Goal: Check status: Check status

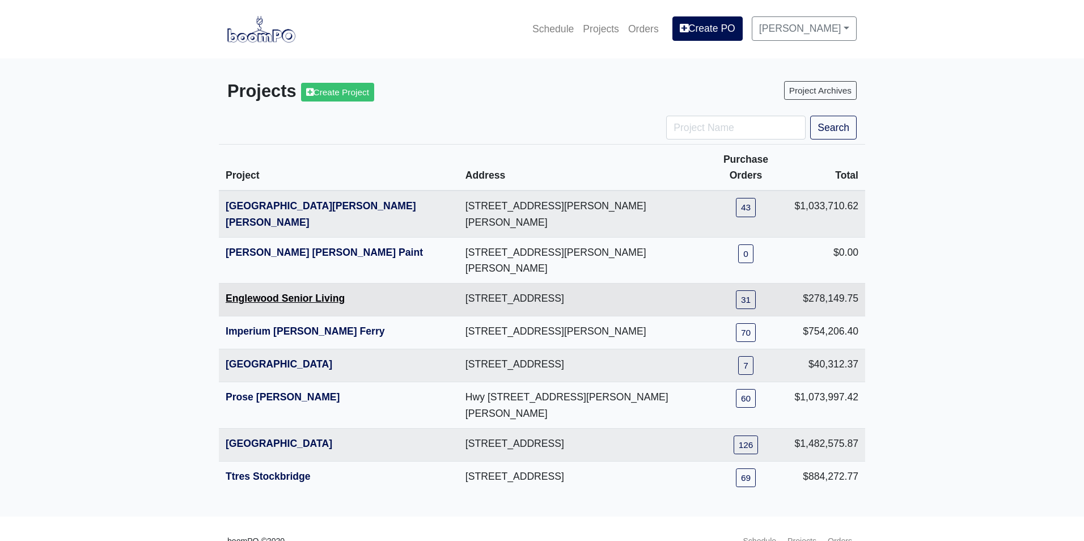
click at [249, 293] on link "Englewood Senior Living" at bounding box center [285, 298] width 119 height 11
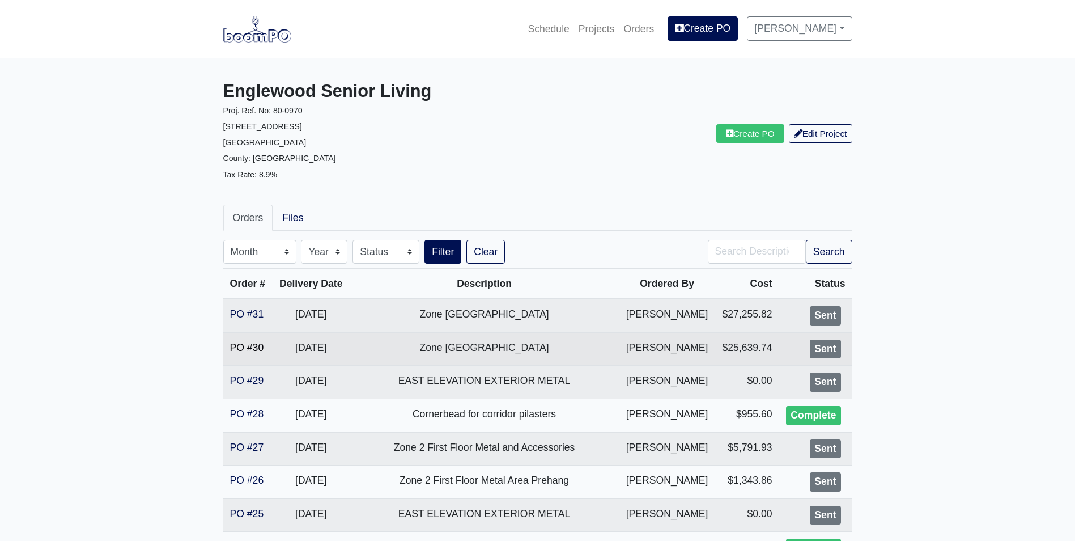
click at [249, 351] on link "PO #30" at bounding box center [247, 347] width 34 height 11
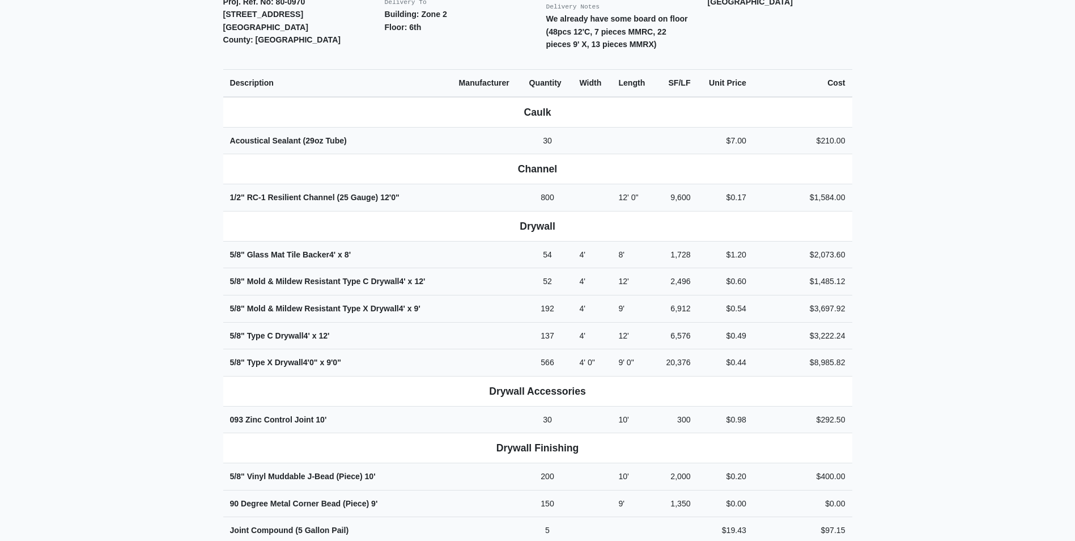
scroll to position [283, 0]
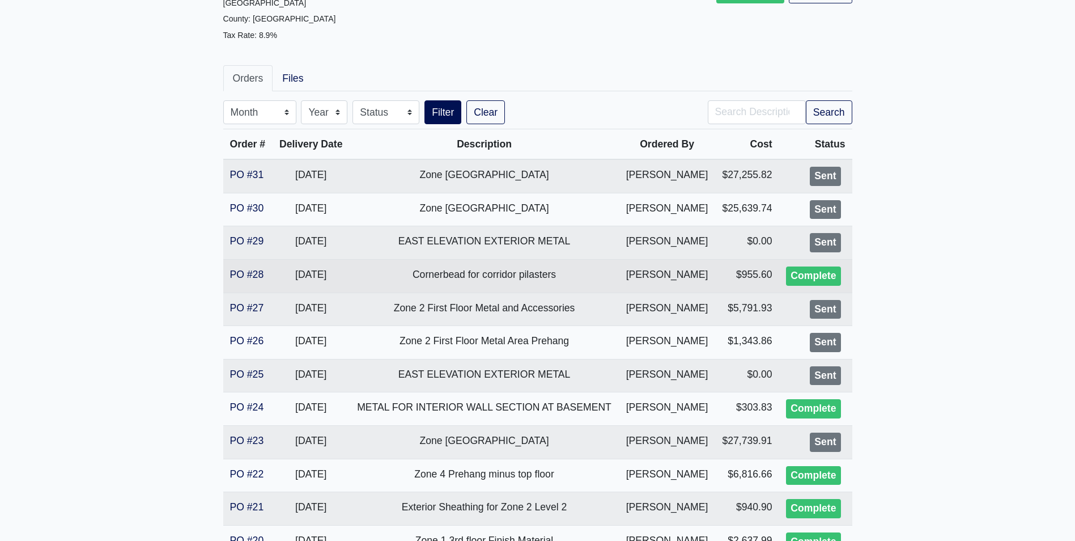
scroll to position [170, 0]
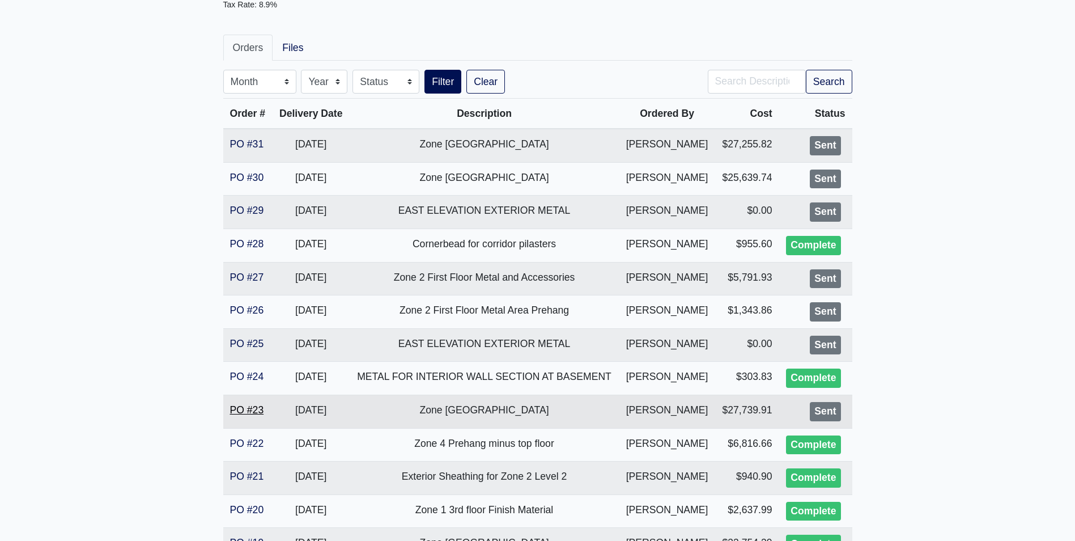
click at [252, 405] on link "PO #23" at bounding box center [247, 409] width 34 height 11
click at [252, 413] on link "PO #23" at bounding box center [247, 409] width 34 height 11
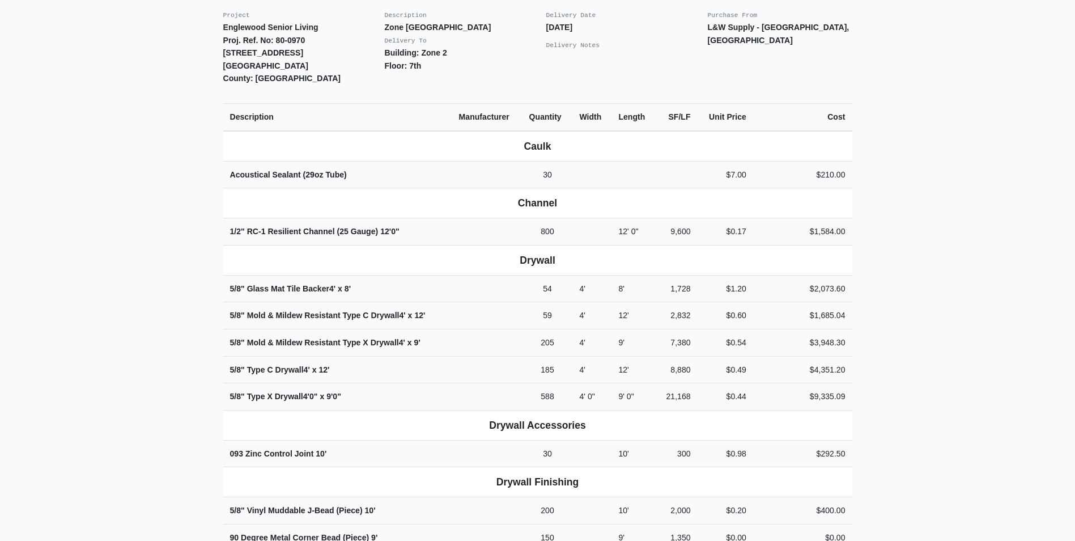
scroll to position [340, 0]
